Goal: Information Seeking & Learning: Learn about a topic

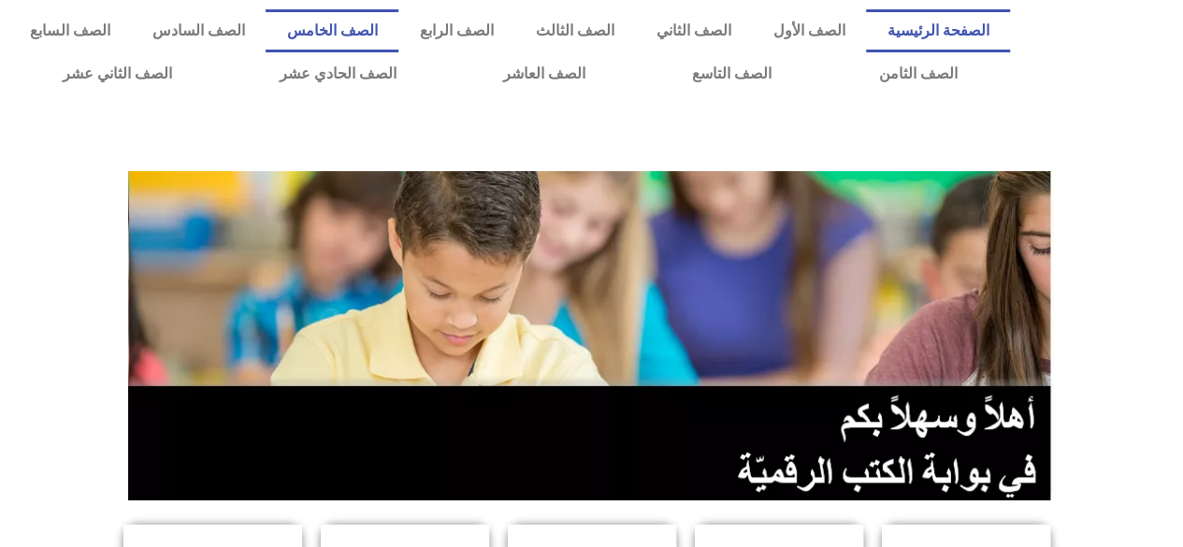
click at [399, 28] on link "الصف الخامس" at bounding box center [332, 30] width 133 height 43
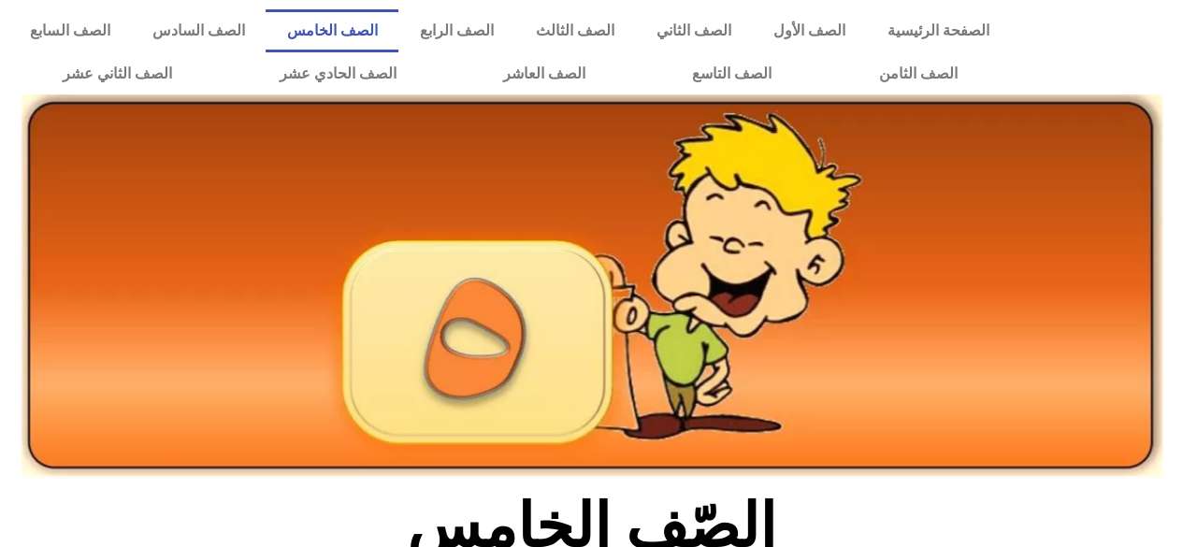
click at [627, 376] on img at bounding box center [592, 286] width 1141 height 385
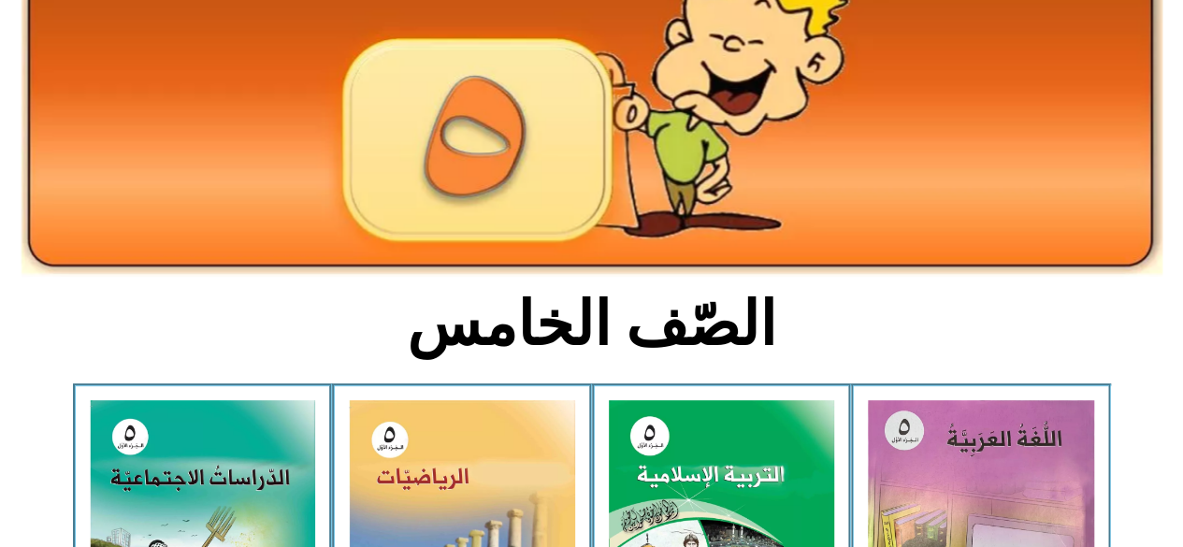
scroll to position [247, 0]
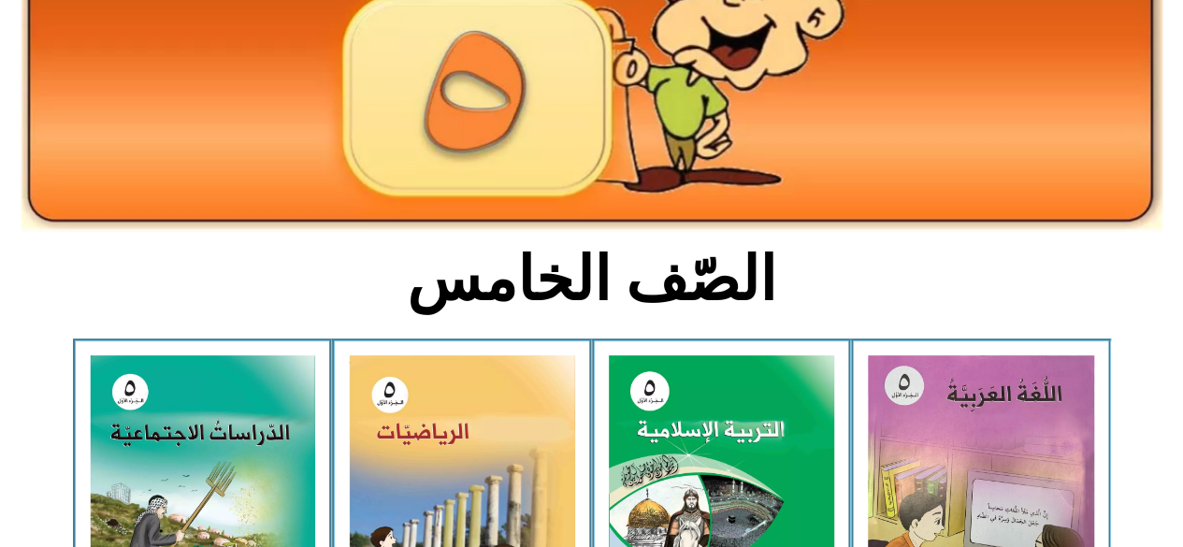
click at [683, 341] on div "التربية الإسلامية - الجزء الأول" at bounding box center [722, 508] width 260 height 339
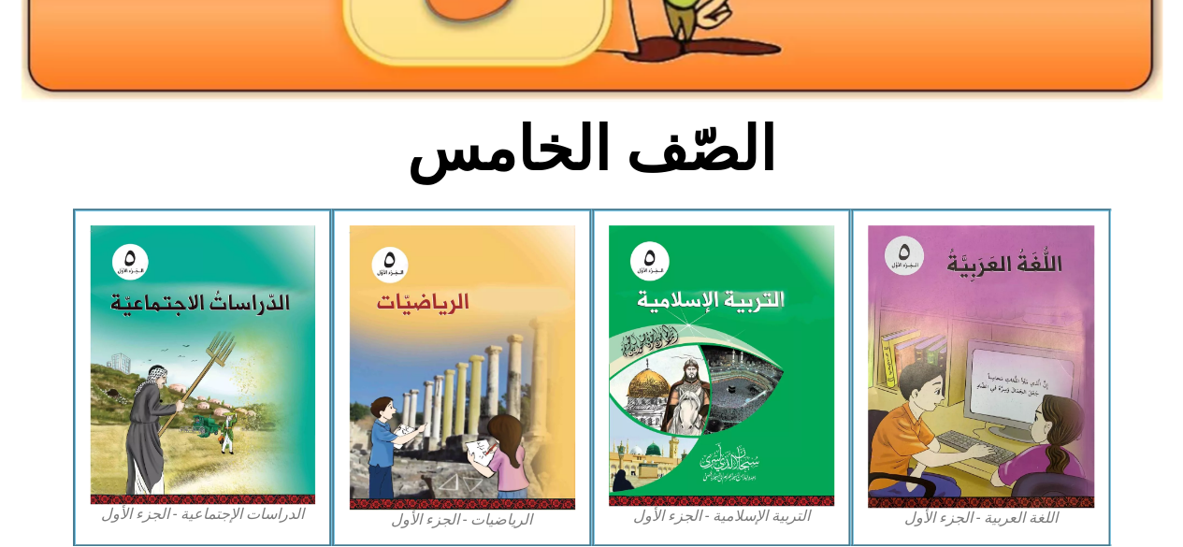
scroll to position [382, 0]
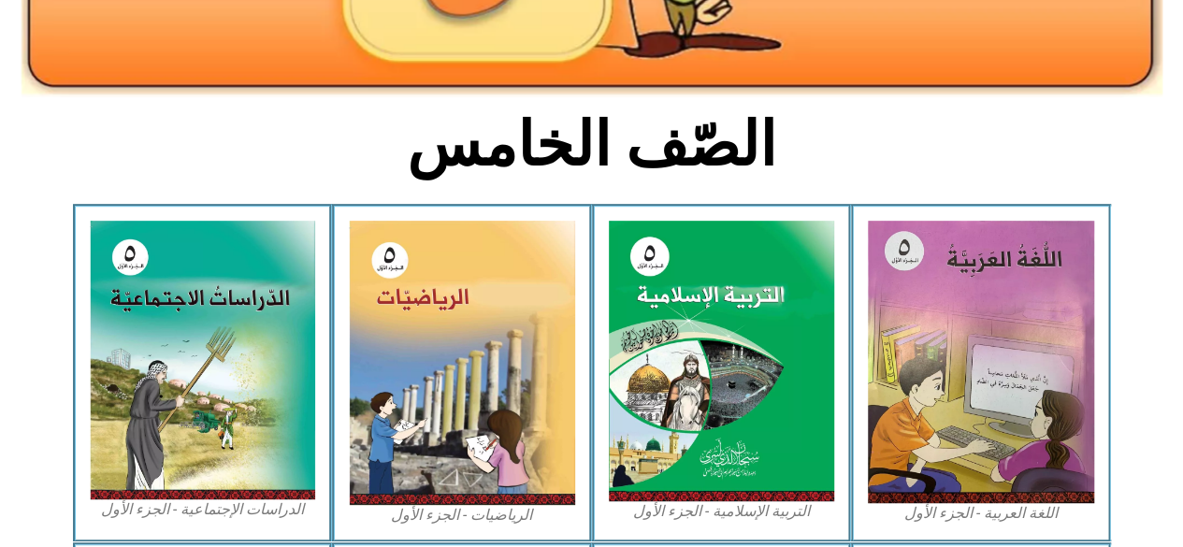
click at [221, 362] on img at bounding box center [203, 360] width 226 height 279
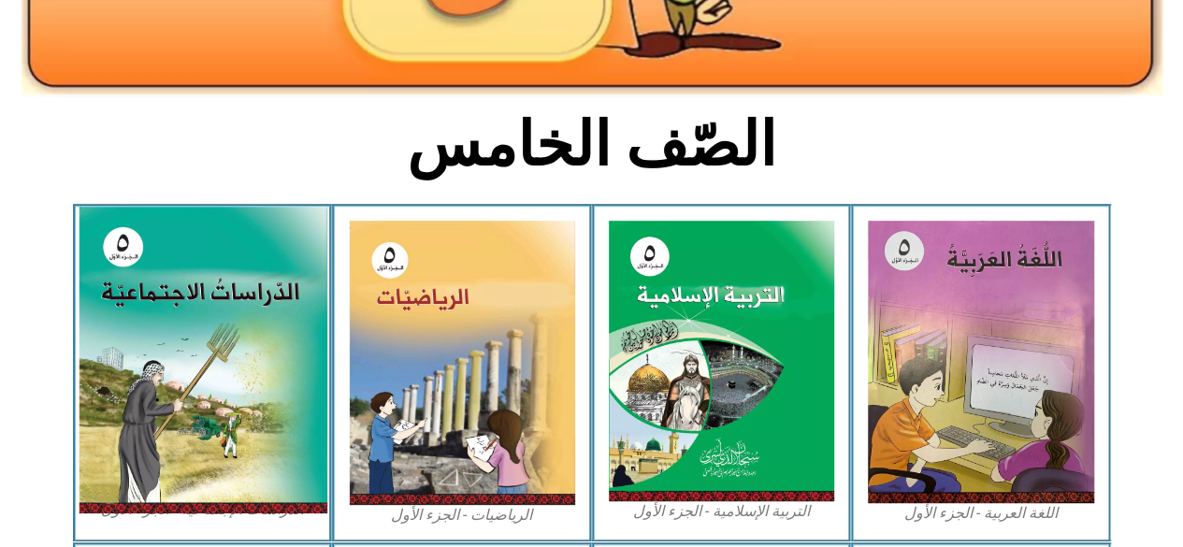
click at [238, 274] on img at bounding box center [202, 360] width 249 height 307
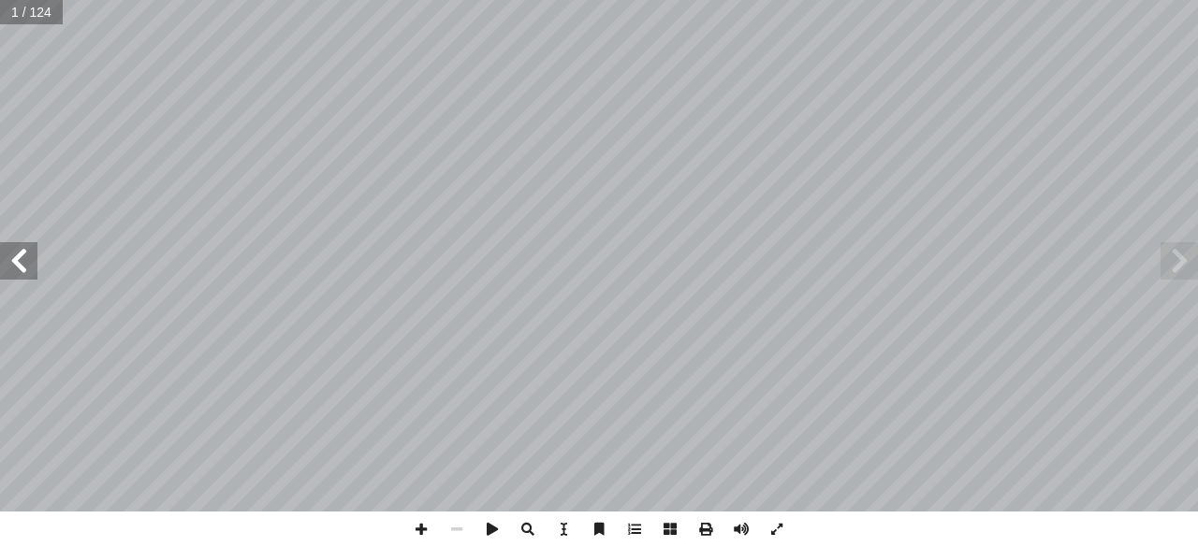
click at [29, 256] on span at bounding box center [18, 260] width 37 height 37
click at [34, 262] on span at bounding box center [18, 260] width 37 height 37
click at [30, 269] on span at bounding box center [18, 260] width 37 height 37
click at [32, 265] on span at bounding box center [18, 260] width 37 height 37
click at [414, 532] on span at bounding box center [421, 530] width 36 height 36
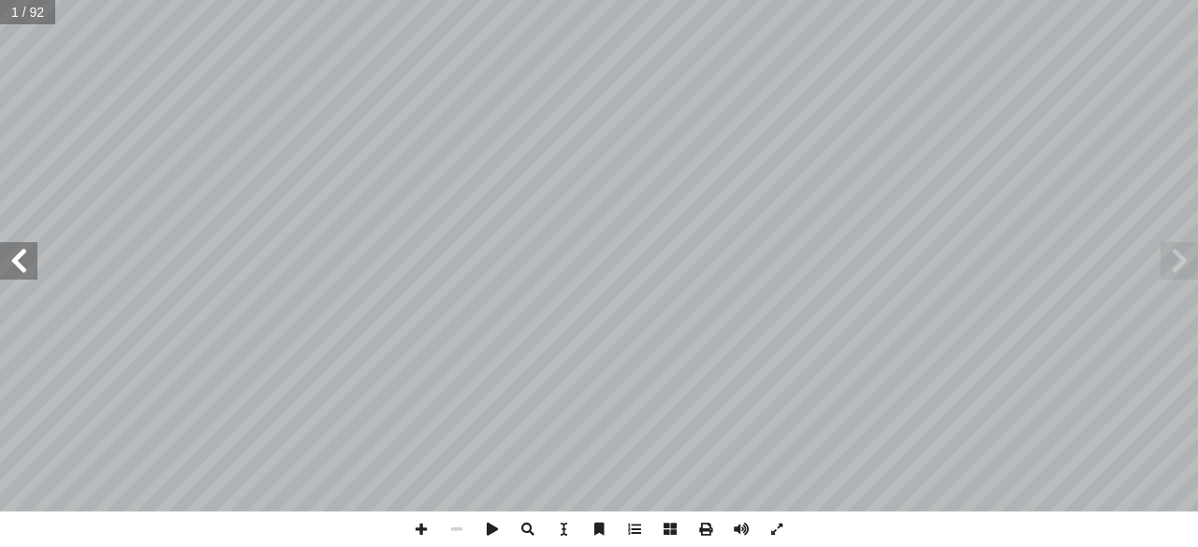
click at [2, 270] on span at bounding box center [18, 260] width 37 height 37
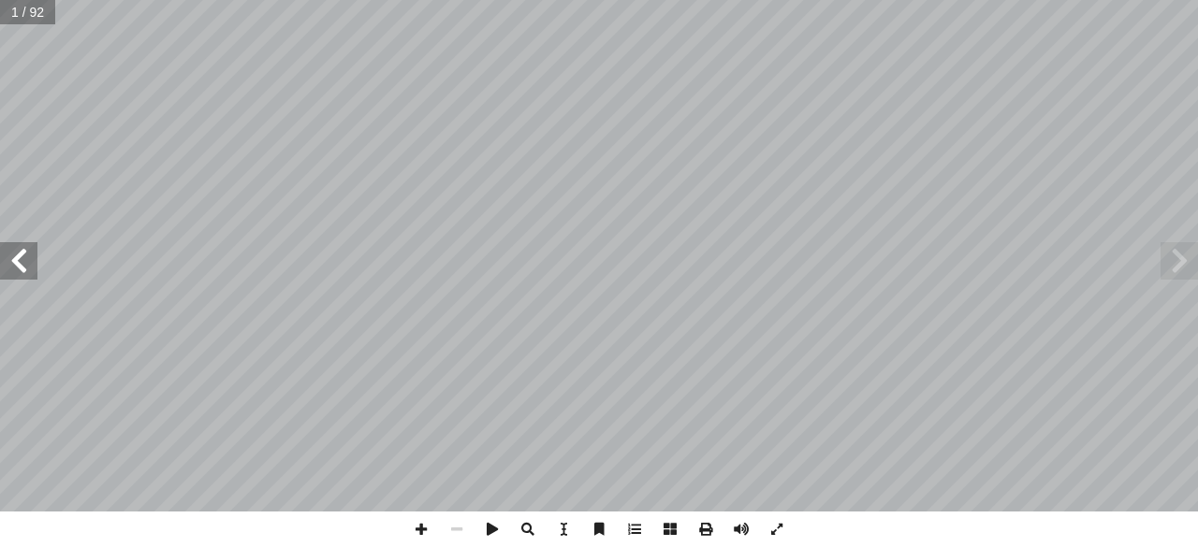
click at [2, 270] on span at bounding box center [18, 260] width 37 height 37
click at [18, 255] on span at bounding box center [18, 260] width 37 height 37
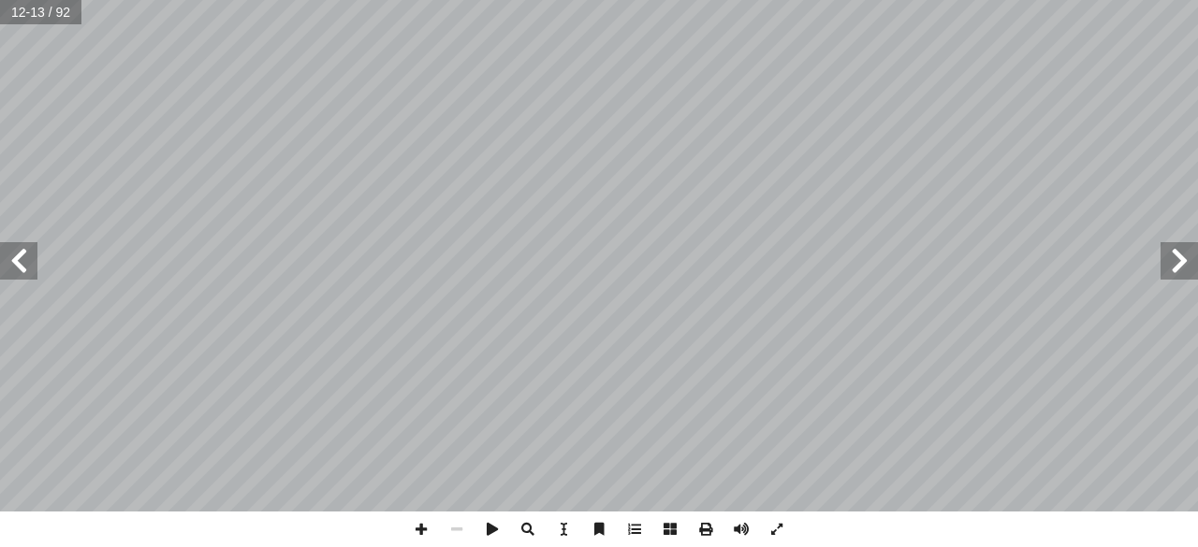
click at [25, 261] on span at bounding box center [18, 260] width 37 height 37
